Goal: Navigation & Orientation: Go to known website

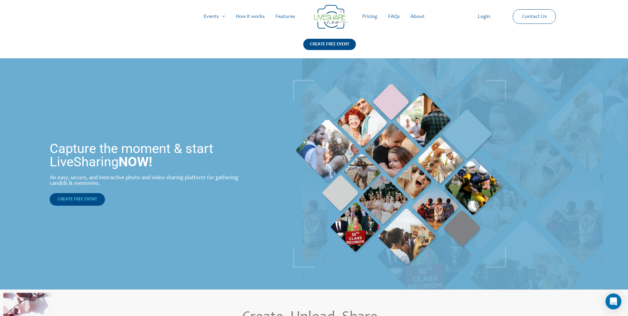
click at [78, 198] on span "CREATE FREE EVENT" at bounding box center [77, 199] width 39 height 5
click at [332, 44] on div "CREATE FREE EVENT" at bounding box center [329, 44] width 53 height 11
click at [334, 41] on div "CREATE FREE EVENT" at bounding box center [329, 44] width 53 height 11
click at [485, 16] on link "Login" at bounding box center [483, 16] width 23 height 21
